Goal: Check status: Check status

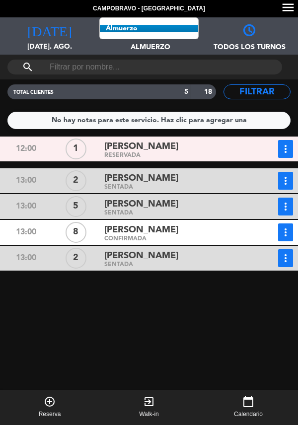
click at [151, 38] on span "Almuerzo Todos los servicios Almuerzo Cena" at bounding box center [148, 35] width 99 height 37
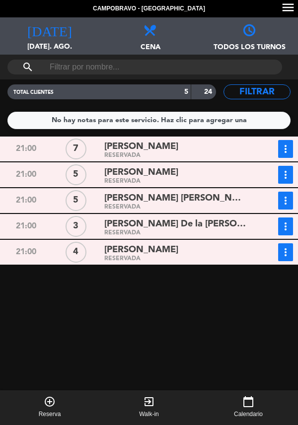
click at [243, 148] on div "[PERSON_NAME]" at bounding box center [175, 146] width 143 height 13
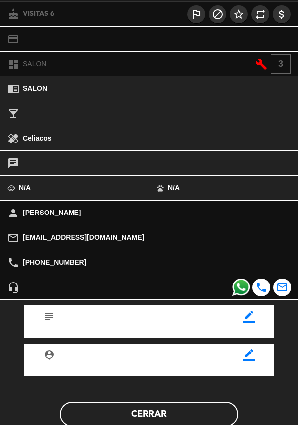
scroll to position [130, 0]
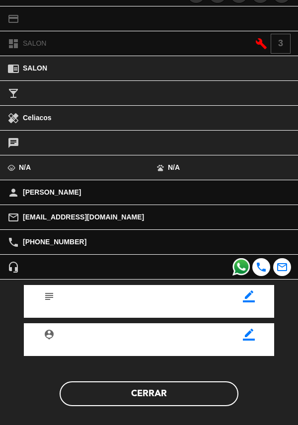
click at [122, 392] on button "Cerrar" at bounding box center [149, 393] width 179 height 25
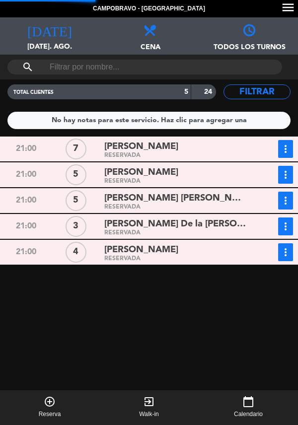
click at [165, 179] on div "RESERVADA" at bounding box center [175, 181] width 143 height 4
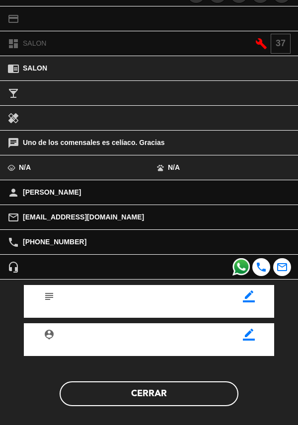
click at [185, 388] on button "Cerrar" at bounding box center [149, 393] width 179 height 25
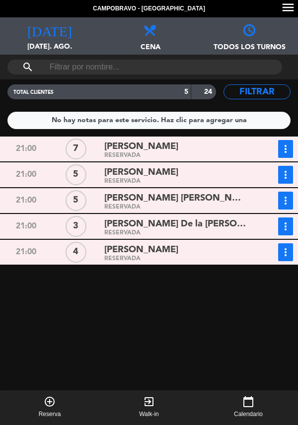
click at [290, 182] on button "more_vert" at bounding box center [285, 175] width 15 height 18
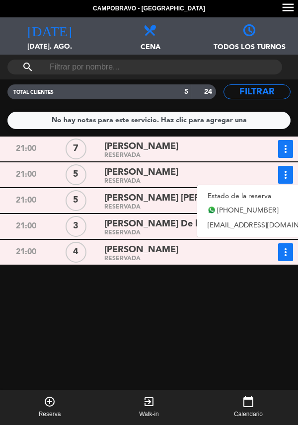
click at [232, 194] on link "Estado de la reserva" at bounding box center [266, 196] width 138 height 15
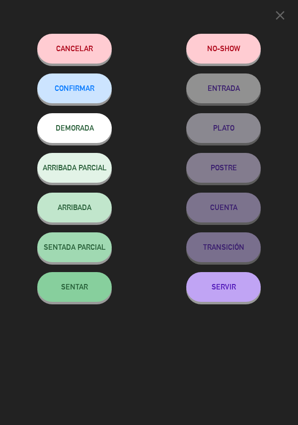
click at [78, 92] on span "CONFIRMAR" at bounding box center [75, 88] width 40 height 8
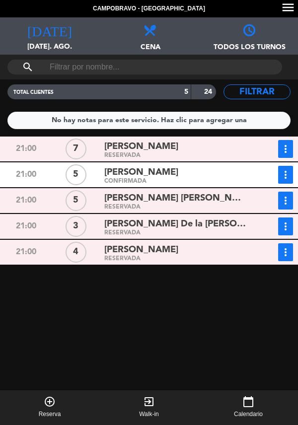
click at [244, 195] on div "[PERSON_NAME] [PERSON_NAME]" at bounding box center [175, 198] width 143 height 13
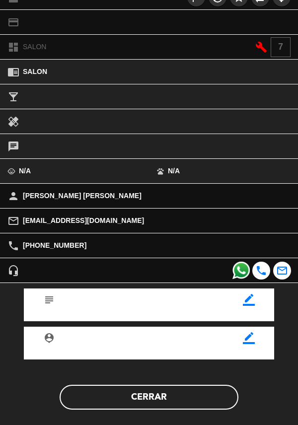
scroll to position [0, 0]
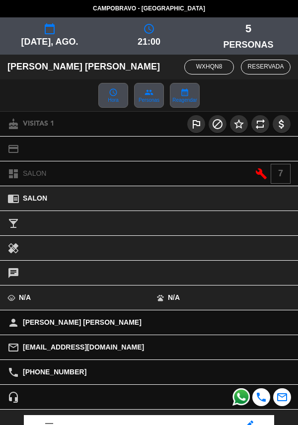
click at [156, 28] on span "query_builder" at bounding box center [148, 29] width 99 height 12
click at [148, 39] on span "21:00" at bounding box center [148, 42] width 99 height 14
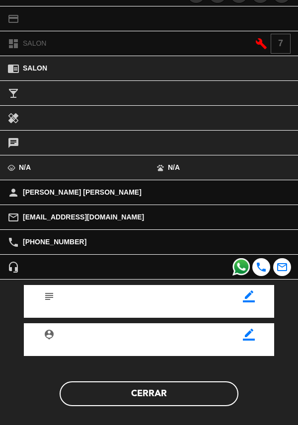
click at [151, 393] on button "Cerrar" at bounding box center [149, 393] width 179 height 25
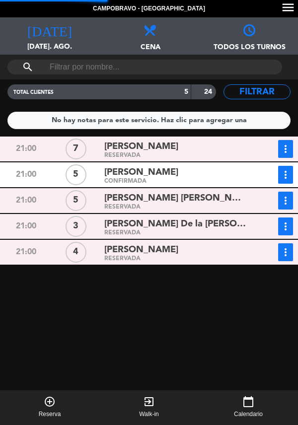
click at [291, 206] on button "more_vert" at bounding box center [285, 201] width 15 height 18
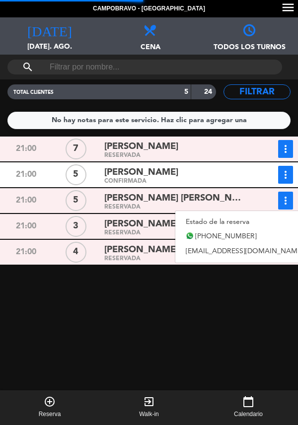
click at [249, 223] on link "Estado de la reserva" at bounding box center [244, 221] width 138 height 15
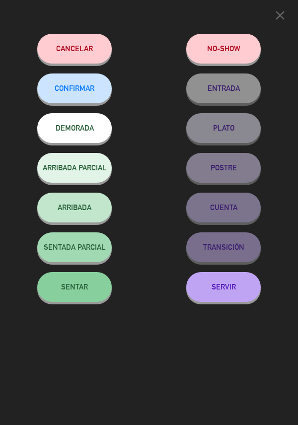
click at [84, 92] on span "CONFIRMAR" at bounding box center [75, 88] width 40 height 8
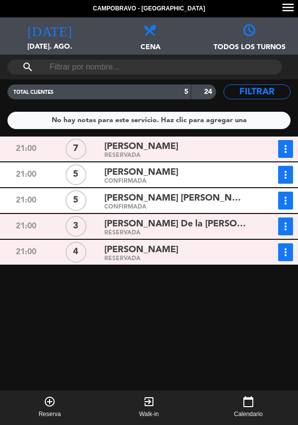
click at [174, 225] on span "[PERSON_NAME] De la [PERSON_NAME]" at bounding box center [175, 224] width 143 height 14
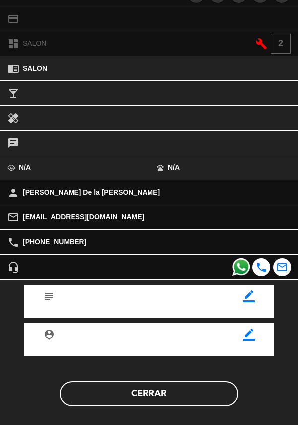
scroll to position [0, 0]
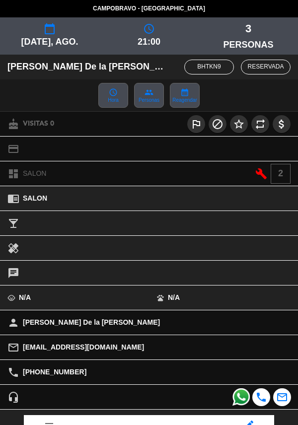
click at [247, 49] on span "personas" at bounding box center [248, 45] width 99 height 14
click at [259, 34] on span "3" at bounding box center [248, 29] width 99 height 18
click at [246, 43] on span "personas" at bounding box center [248, 45] width 99 height 14
click at [243, 42] on span "personas" at bounding box center [248, 45] width 99 height 14
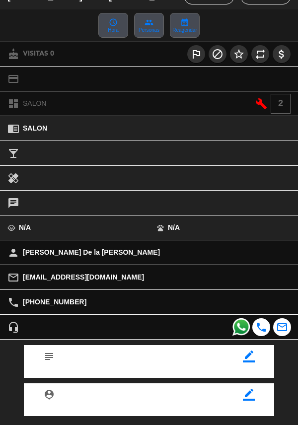
scroll to position [130, 0]
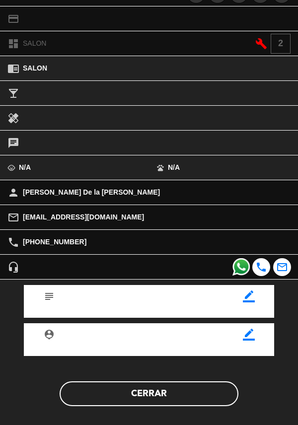
click at [170, 381] on button "Cerrar" at bounding box center [149, 393] width 179 height 25
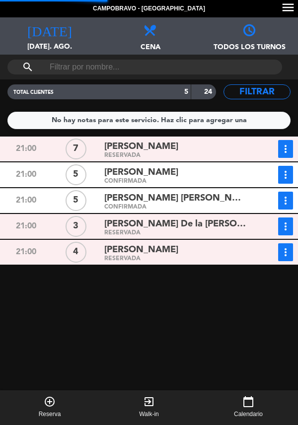
click at [289, 232] on icon "more_vert" at bounding box center [285, 226] width 12 height 12
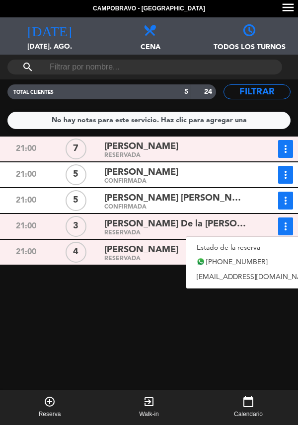
click at [246, 244] on link "Estado de la reserva" at bounding box center [255, 247] width 138 height 15
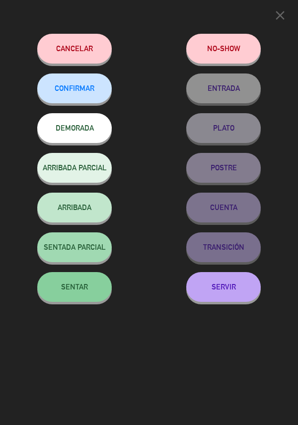
click at [83, 98] on button "CONFIRMAR" at bounding box center [74, 88] width 74 height 30
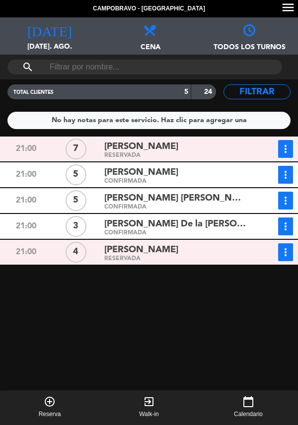
click at [185, 254] on div "[PERSON_NAME]" at bounding box center [175, 249] width 143 height 13
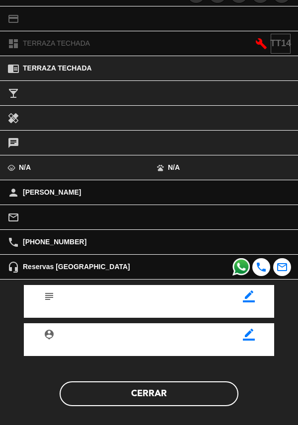
click at [176, 402] on button "Cerrar" at bounding box center [149, 393] width 179 height 25
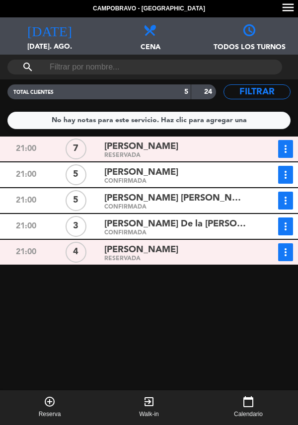
click at [290, 257] on icon "more_vert" at bounding box center [285, 252] width 12 height 12
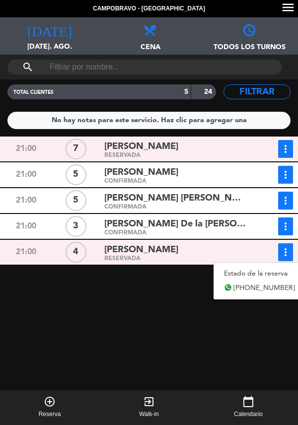
click at [270, 276] on link "Estado de la reserva" at bounding box center [259, 273] width 92 height 15
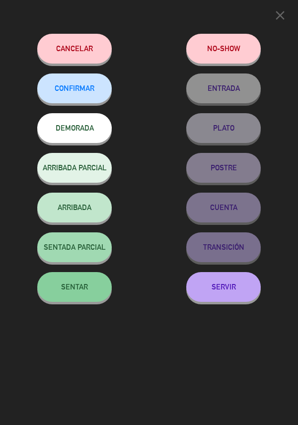
click at [83, 90] on span "CONFIRMAR" at bounding box center [75, 88] width 40 height 8
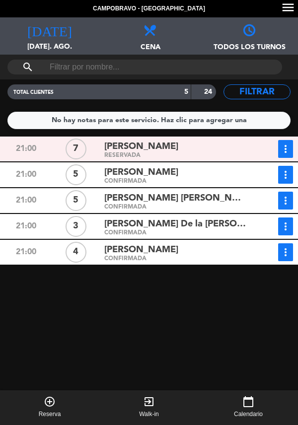
click at [290, 181] on icon "more_vert" at bounding box center [285, 175] width 12 height 12
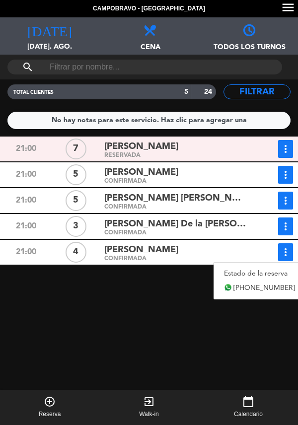
click at [271, 276] on link "Estado de la reserva" at bounding box center [259, 273] width 92 height 15
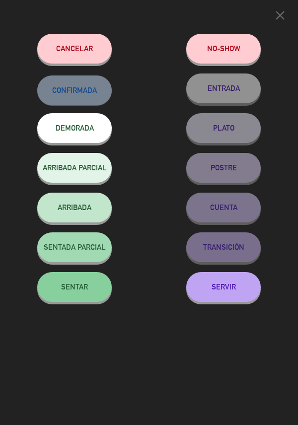
click at [288, 14] on button "close" at bounding box center [279, 16] width 21 height 19
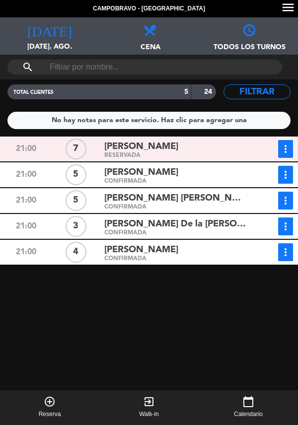
click at [227, 200] on div "[PERSON_NAME] [PERSON_NAME]" at bounding box center [175, 198] width 143 height 13
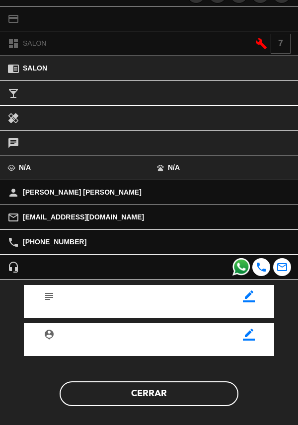
click at [217, 402] on button "Cerrar" at bounding box center [149, 393] width 179 height 25
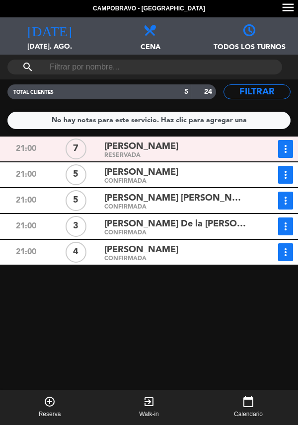
click at [155, 156] on div "RESERVADA" at bounding box center [175, 155] width 143 height 4
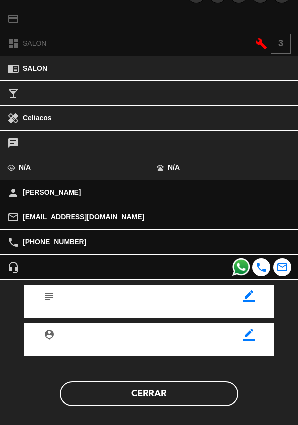
click at [185, 392] on button "Cerrar" at bounding box center [149, 393] width 179 height 25
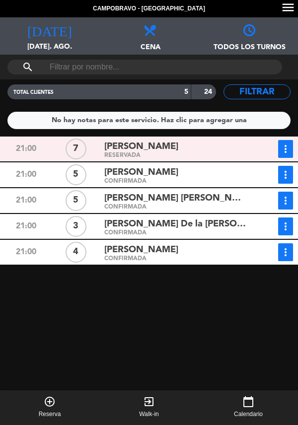
scroll to position [0, 0]
